Goal: Find specific page/section: Find specific page/section

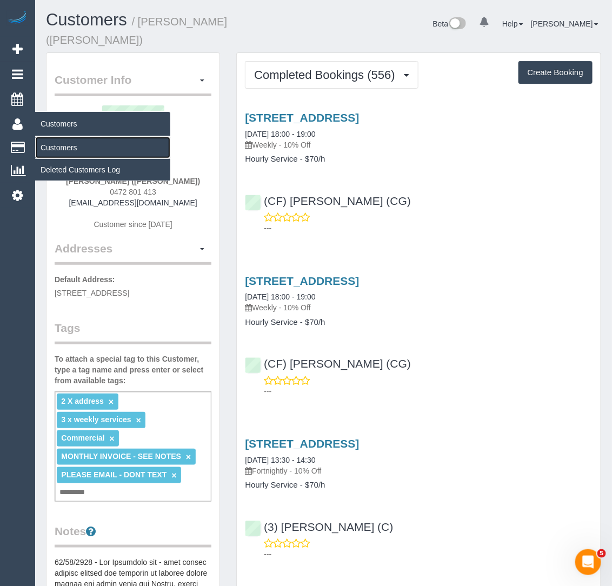
click at [49, 143] on link "Customers" at bounding box center [102, 148] width 135 height 22
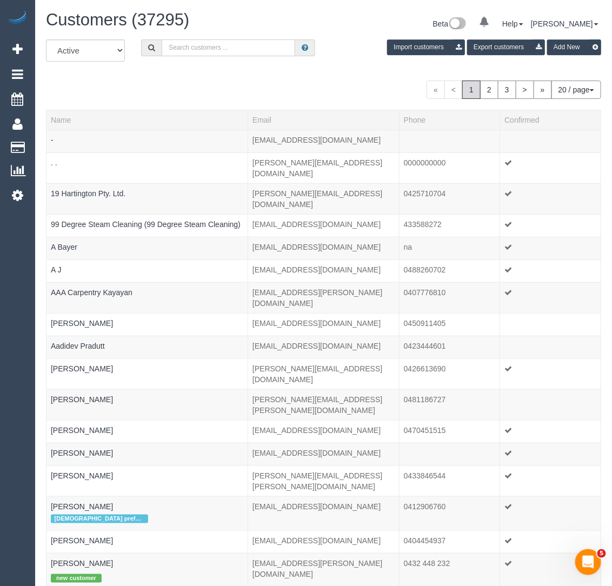
click at [268, 50] on input "text" at bounding box center [229, 47] width 134 height 17
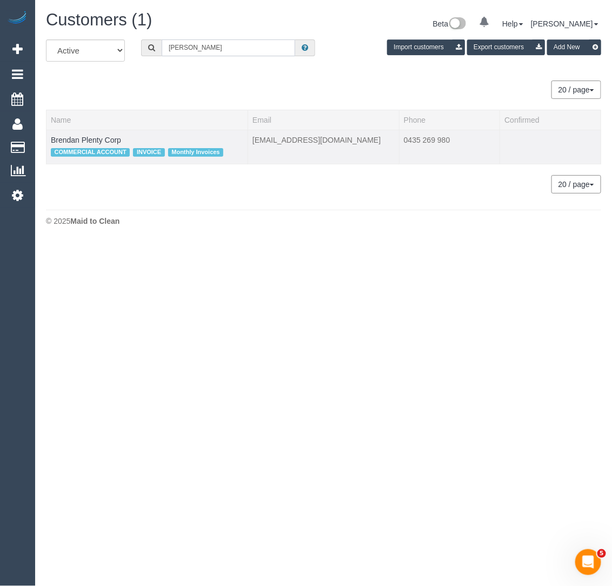
type input "[PERSON_NAME]"
click at [86, 144] on td "Brendan Plenty Corp COMMERCIAL ACCOUNT INVOICE Monthly Invoices" at bounding box center [147, 147] width 202 height 34
click at [84, 138] on link "Brendan Plenty Corp" at bounding box center [86, 140] width 70 height 9
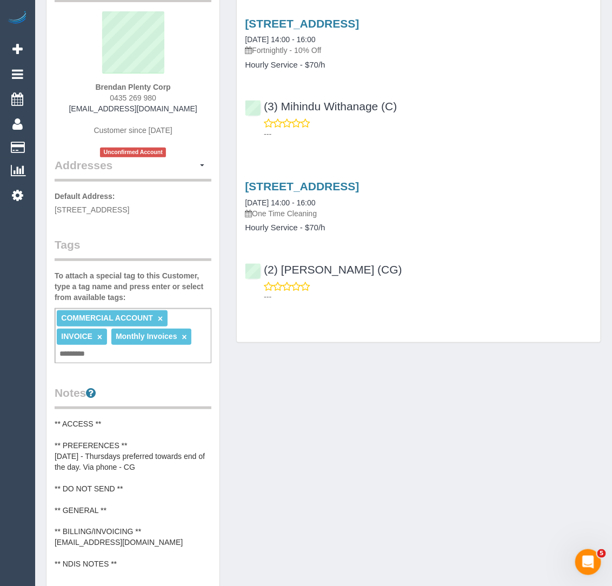
scroll to position [82, 0]
